Goal: Information Seeking & Learning: Find specific fact

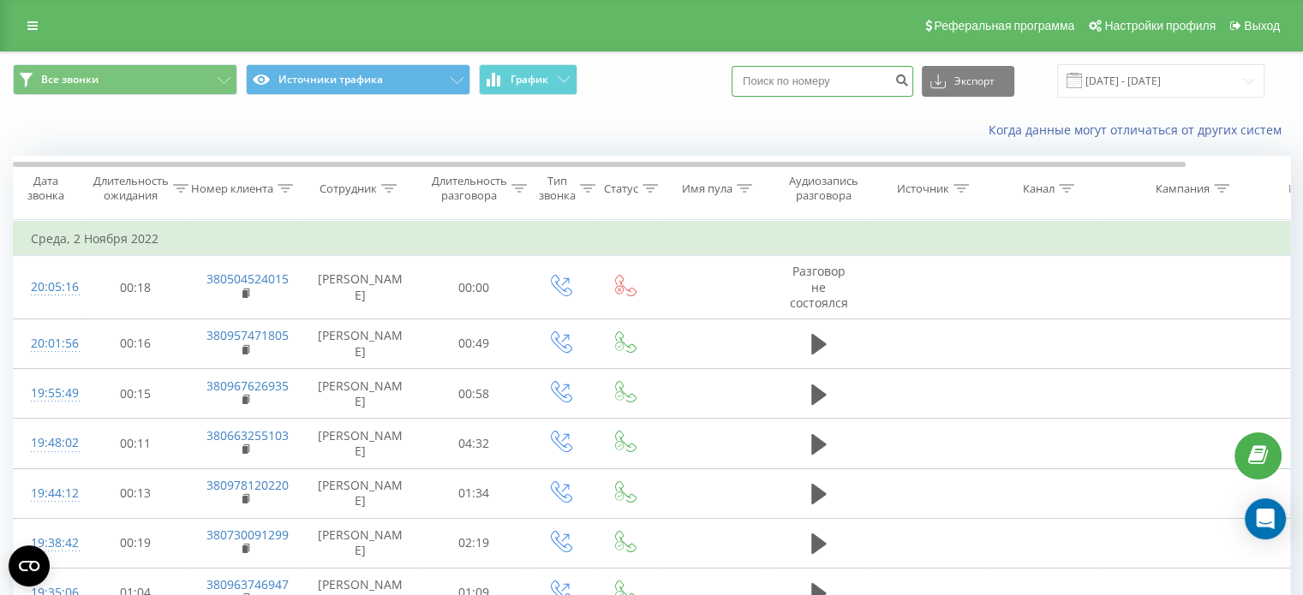
paste input "0936559320"
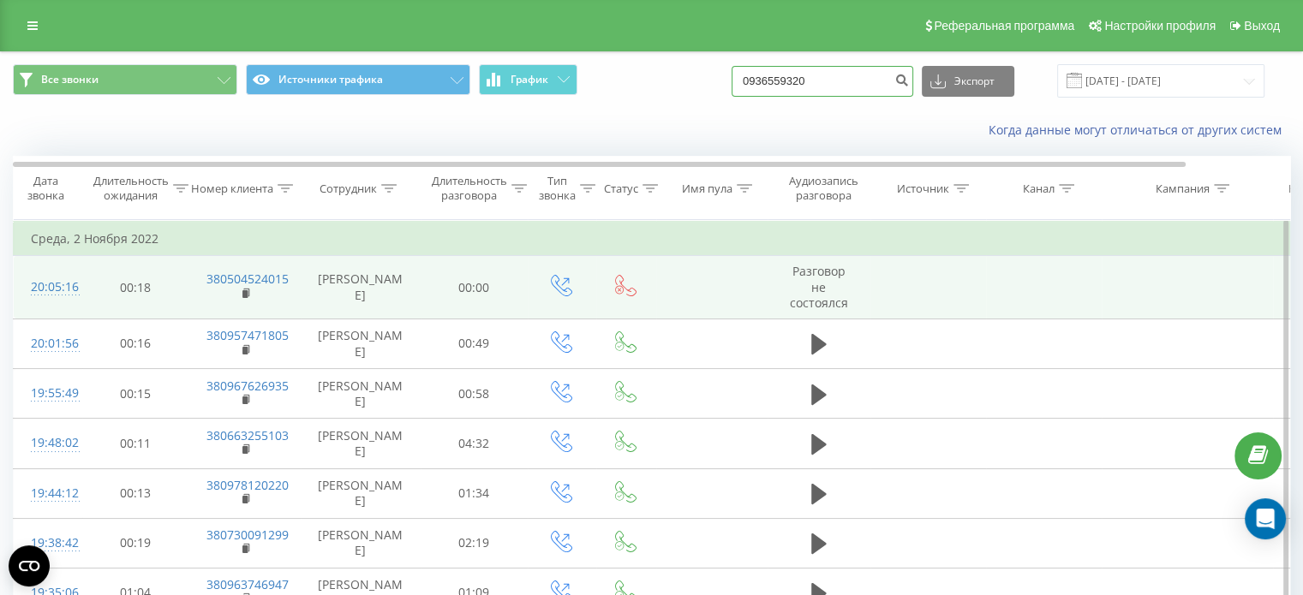
type input "0936559320"
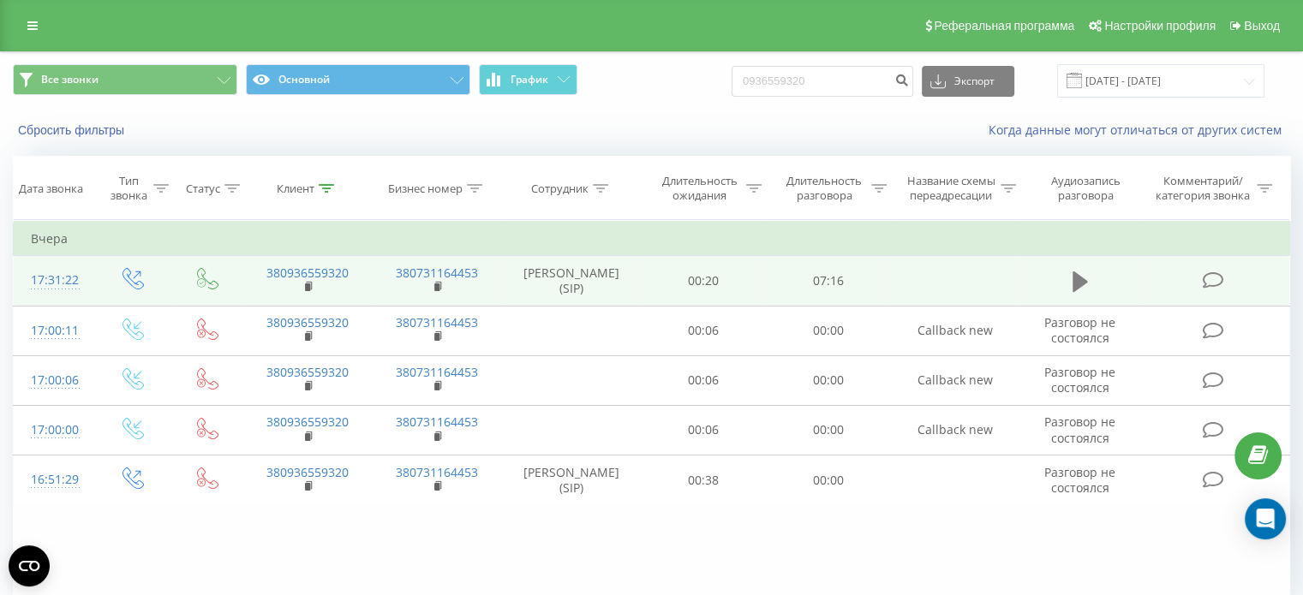
click at [1086, 280] on icon at bounding box center [1080, 282] width 15 height 21
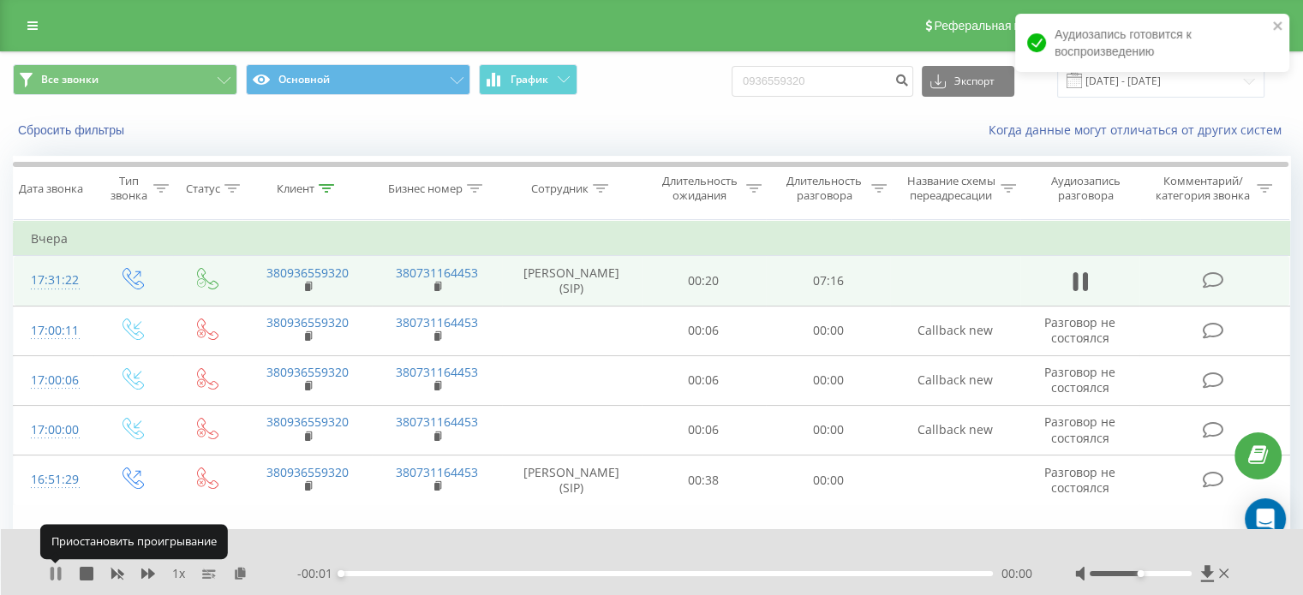
click at [54, 571] on icon at bounding box center [56, 574] width 14 height 14
click at [236, 579] on icon at bounding box center [240, 573] width 15 height 12
